Goal: Find specific page/section: Find specific page/section

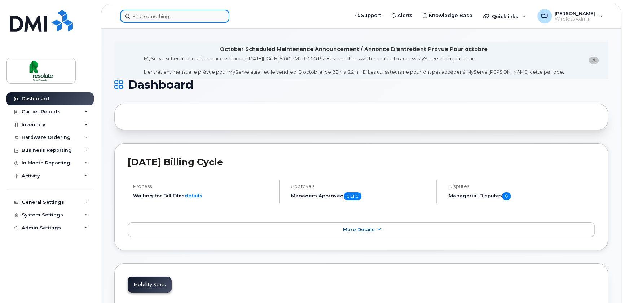
click at [162, 14] on input at bounding box center [174, 16] width 109 height 13
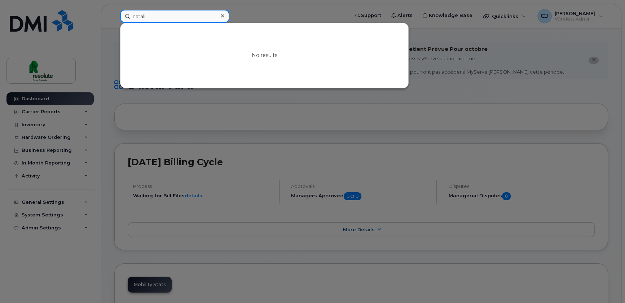
type input "[PERSON_NAME]"
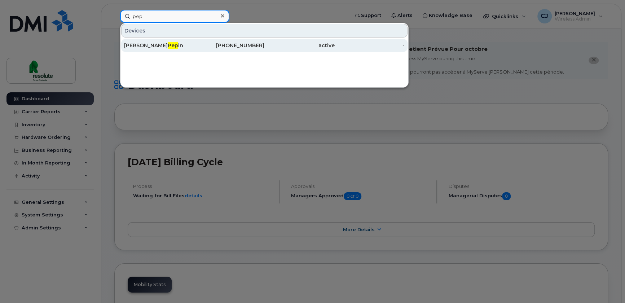
type input "pep"
click at [229, 47] on div "[PHONE_NUMBER]" at bounding box center [229, 45] width 70 height 7
